Goal: Information Seeking & Learning: Check status

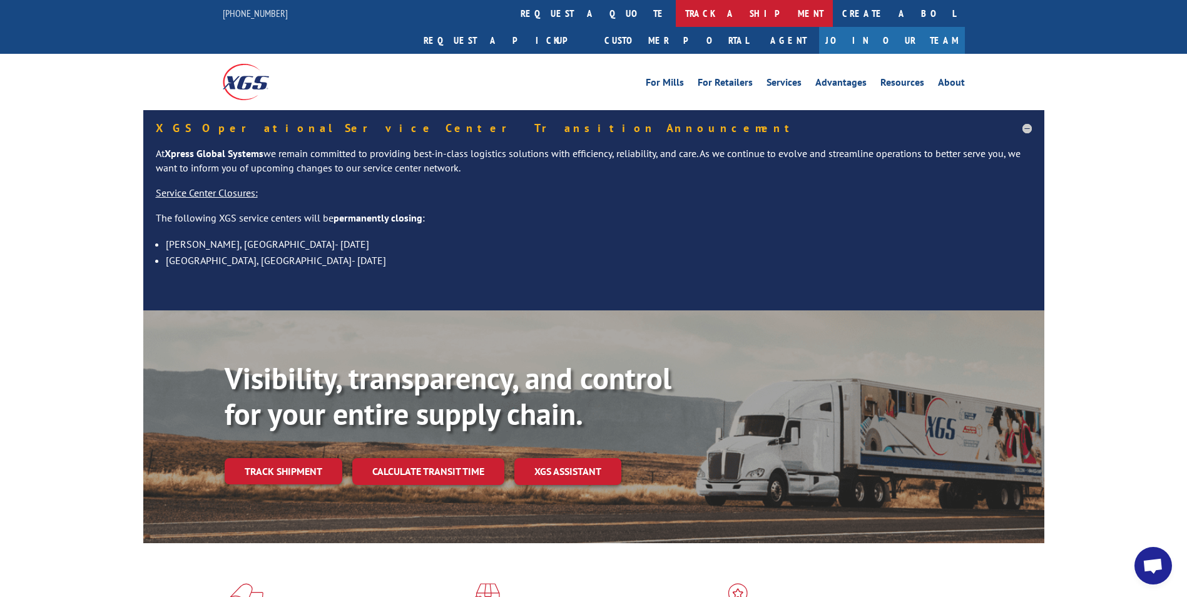
click at [676, 11] on link "track a shipment" at bounding box center [754, 13] width 157 height 27
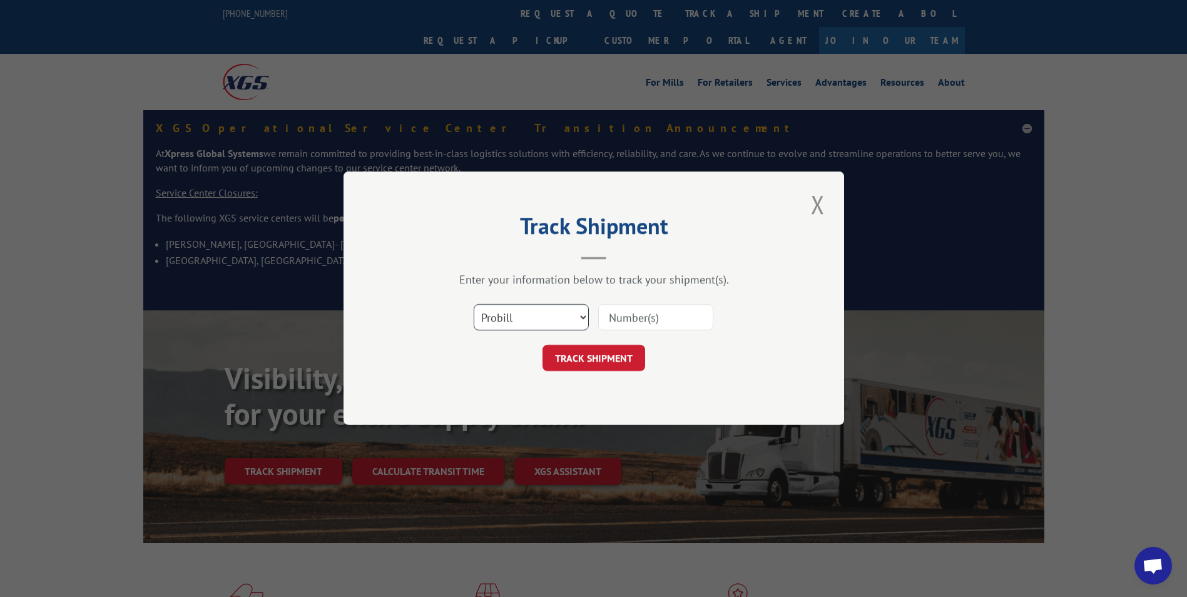
click at [553, 320] on select "Select category... Probill BOL PO" at bounding box center [531, 318] width 115 height 26
select select "bol"
click at [474, 305] on select "Select category... Probill BOL PO" at bounding box center [531, 318] width 115 height 26
click at [627, 318] on input at bounding box center [655, 318] width 115 height 26
type input "361817"
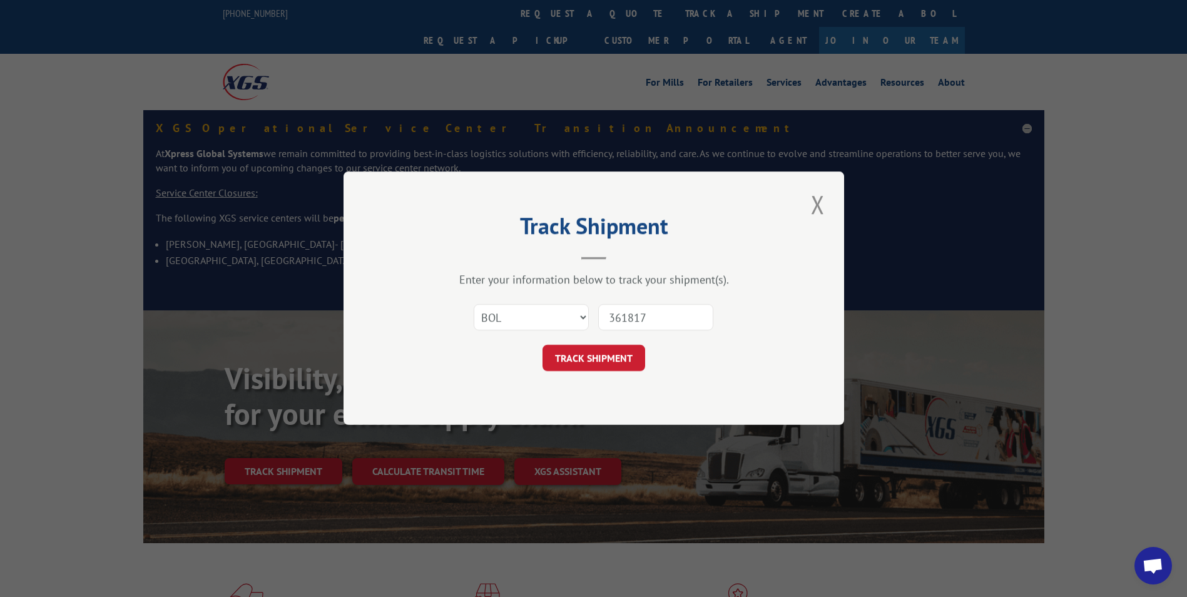
click button "TRACK SHIPMENT" at bounding box center [594, 359] width 103 height 26
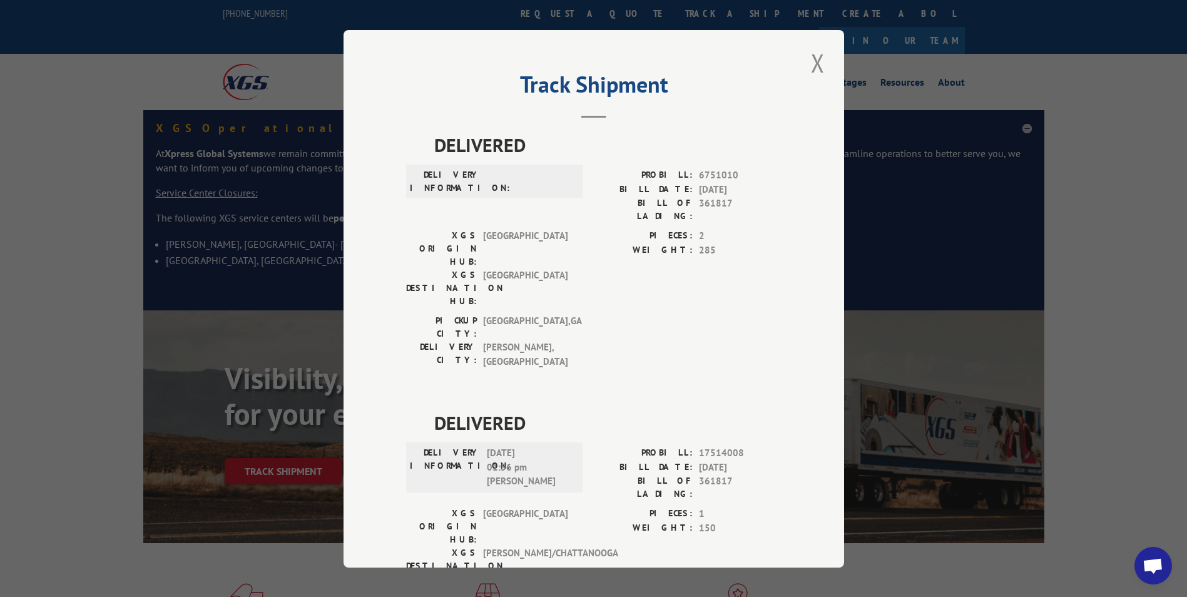
drag, startPoint x: 811, startPoint y: 63, endPoint x: 949, endPoint y: 48, distance: 138.5
click at [811, 63] on button "Close modal" at bounding box center [817, 63] width 21 height 34
